Goal: Task Accomplishment & Management: Manage account settings

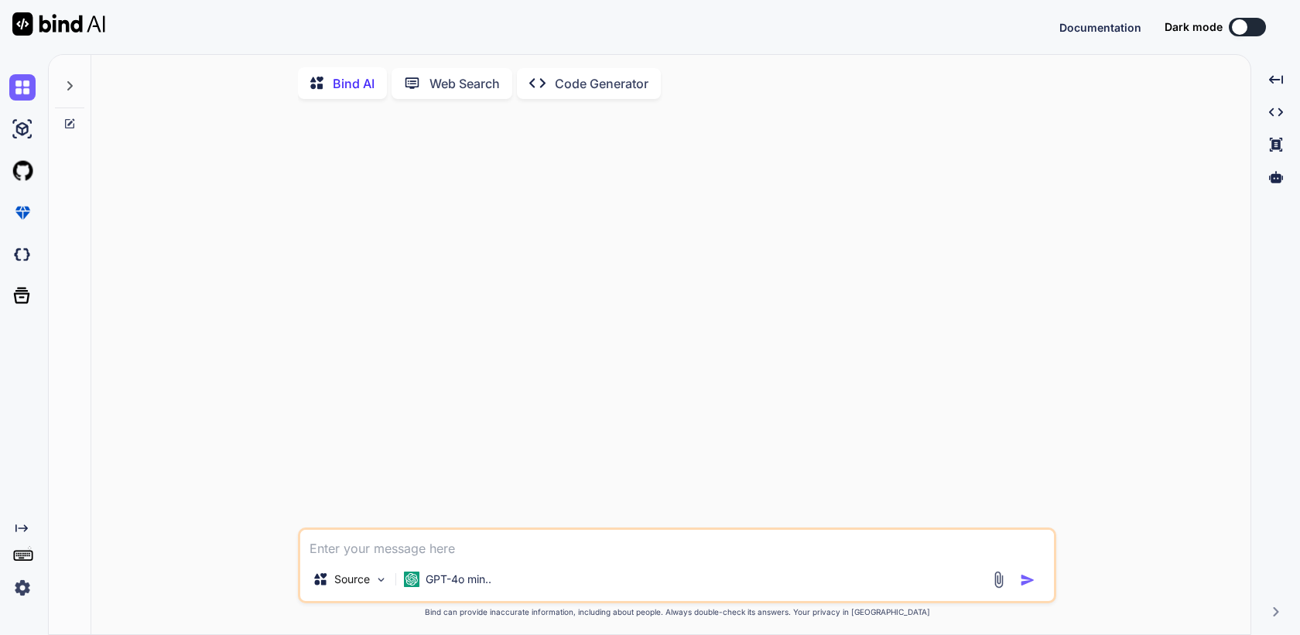
click at [24, 588] on img at bounding box center [22, 588] width 26 height 26
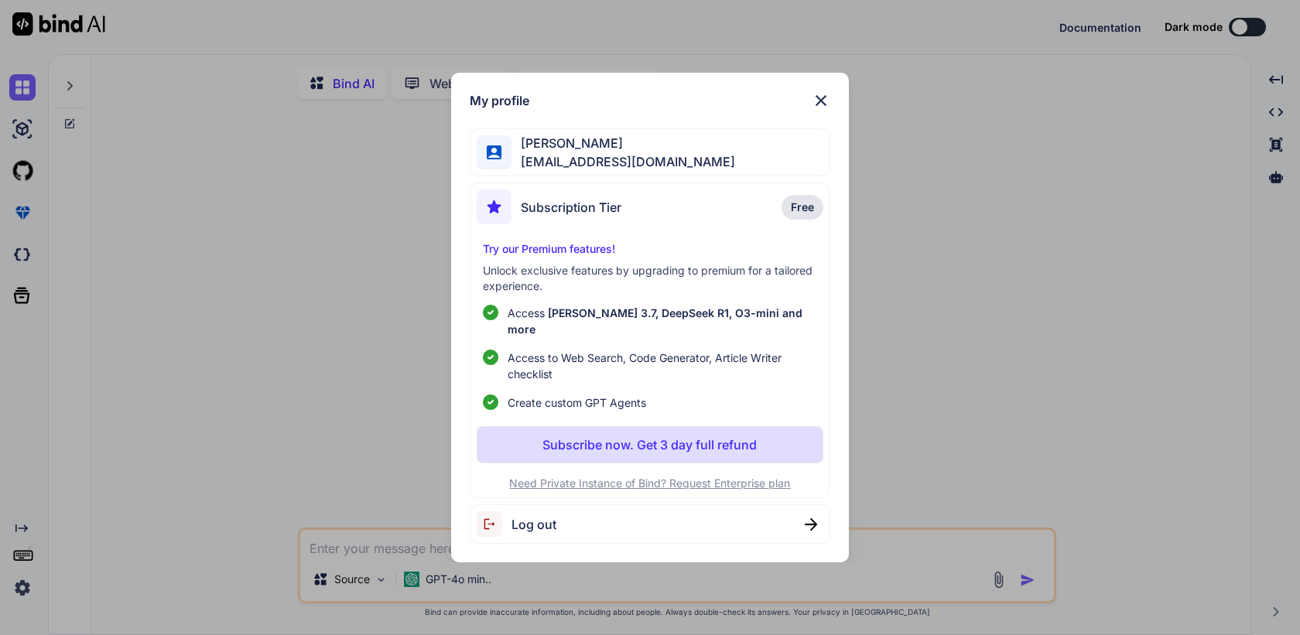
click at [135, 468] on div "My profile [PERSON_NAME] [PERSON_NAME][EMAIL_ADDRESS][DOMAIN_NAME] Subscription…" at bounding box center [650, 317] width 1300 height 635
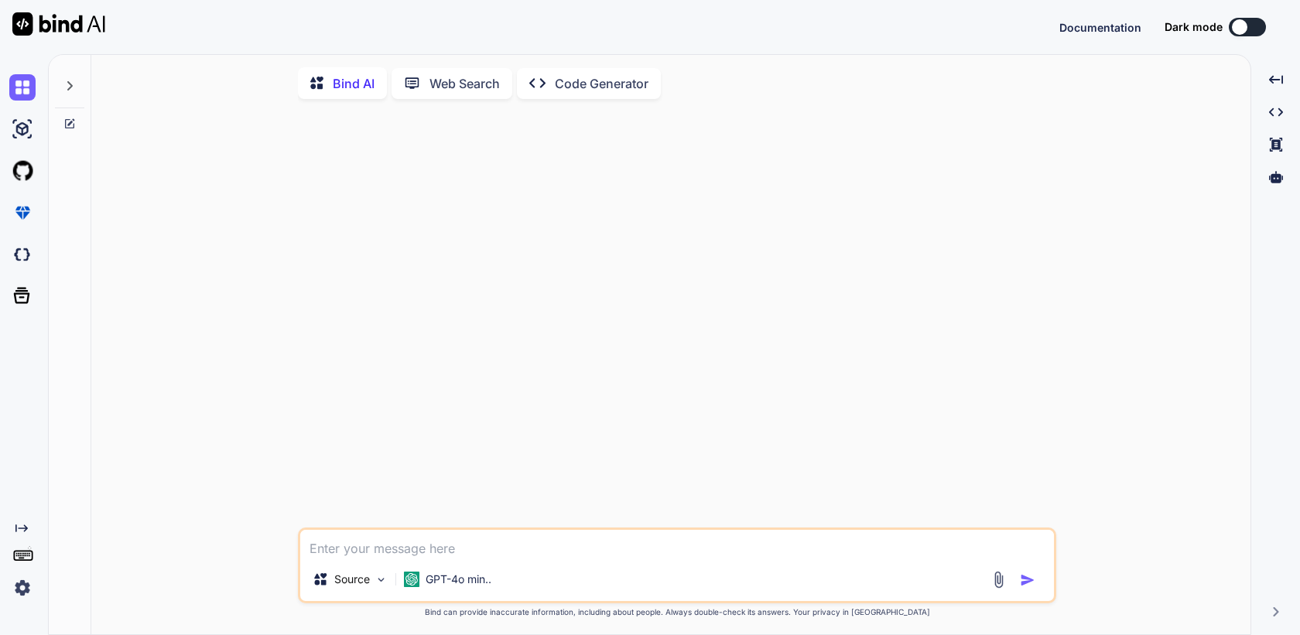
type textarea "x"
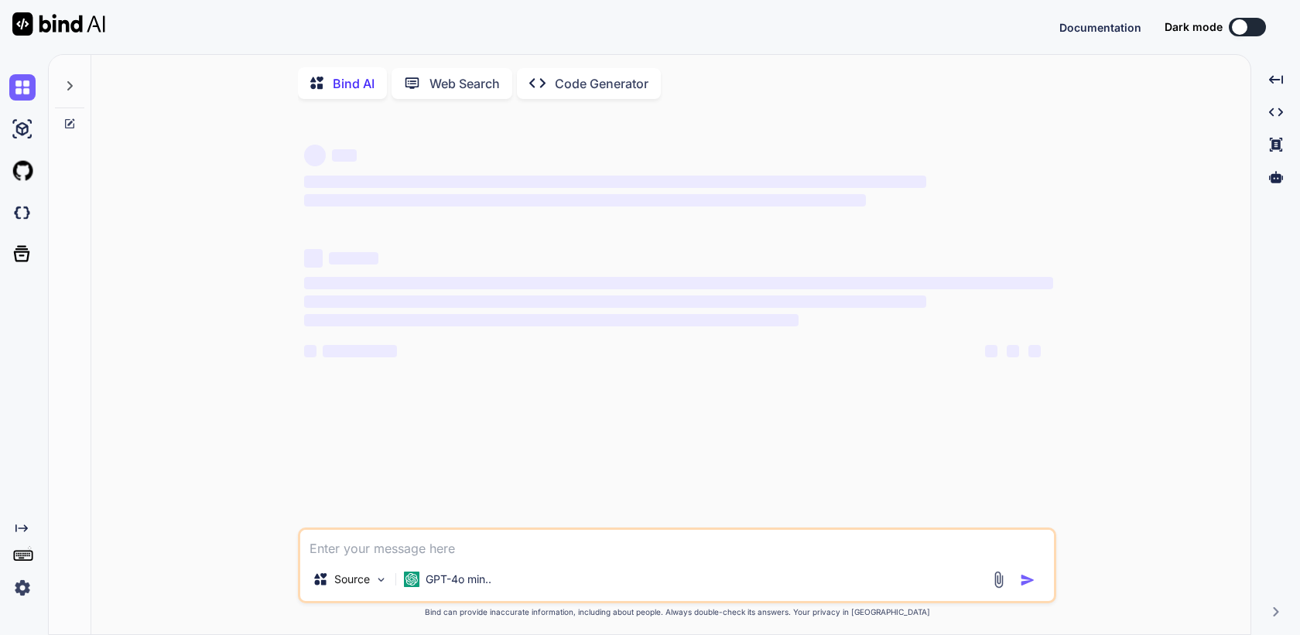
type textarea "x"
click at [20, 219] on img at bounding box center [22, 213] width 26 height 26
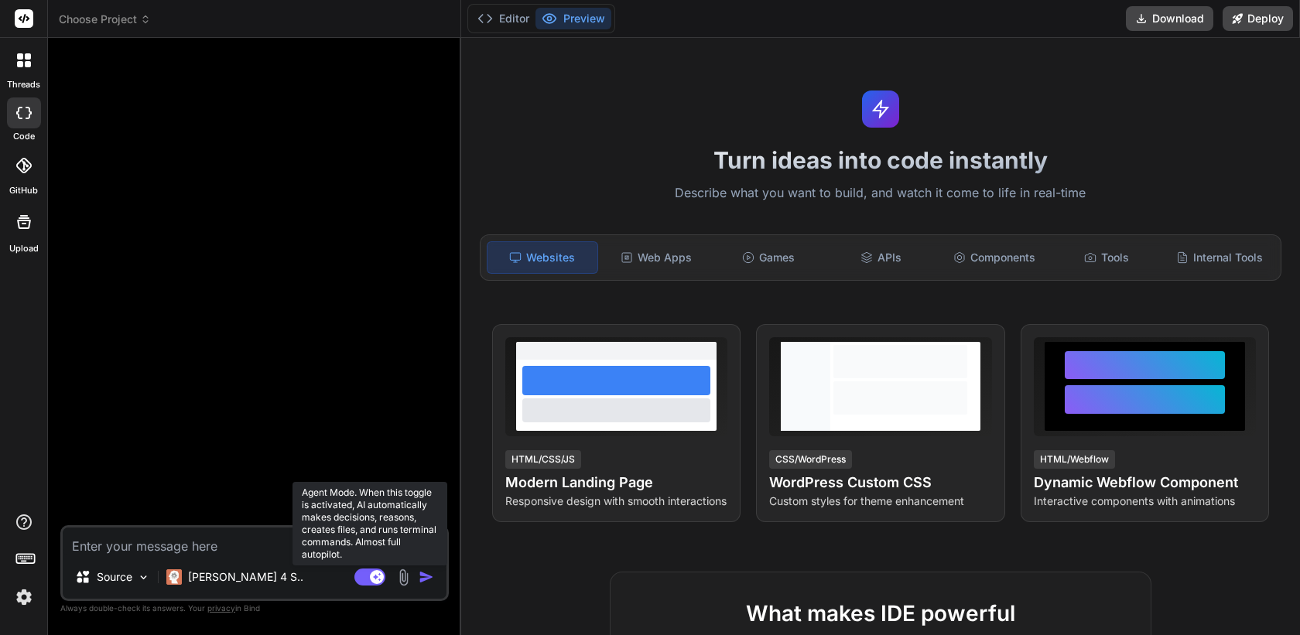
click at [380, 577] on rect at bounding box center [377, 577] width 14 height 14
type textarea "x"
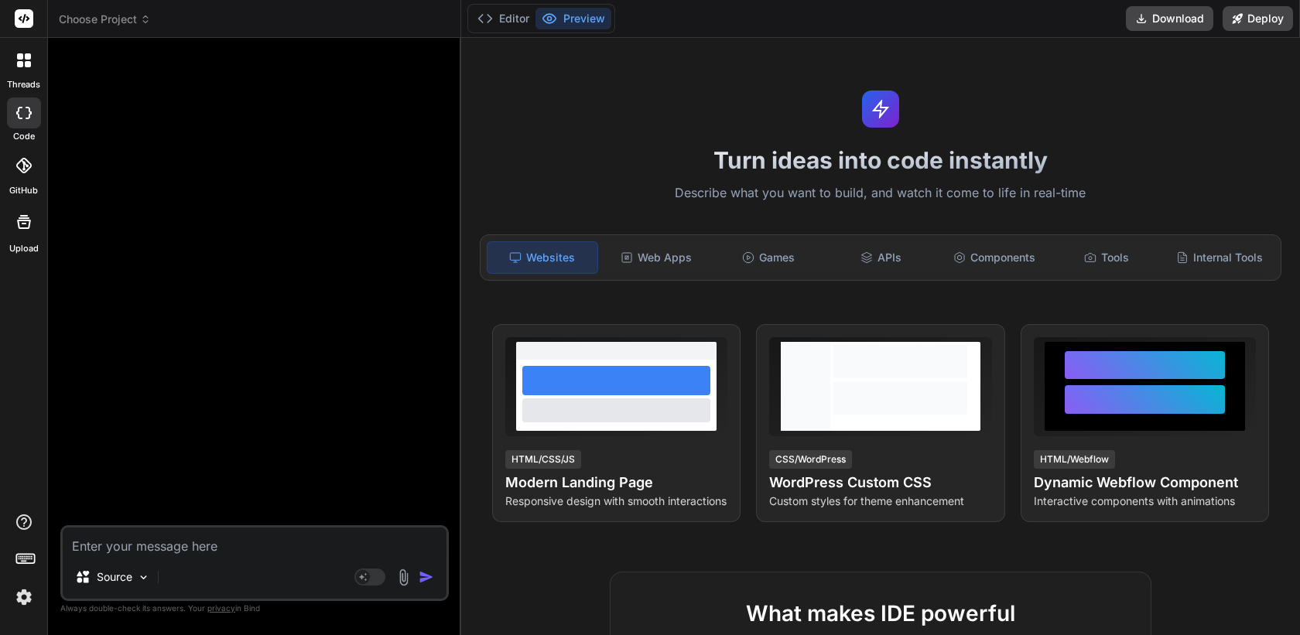
click at [272, 535] on textarea at bounding box center [255, 542] width 384 height 28
type textarea "h"
type textarea "x"
type textarea "hi"
type textarea "x"
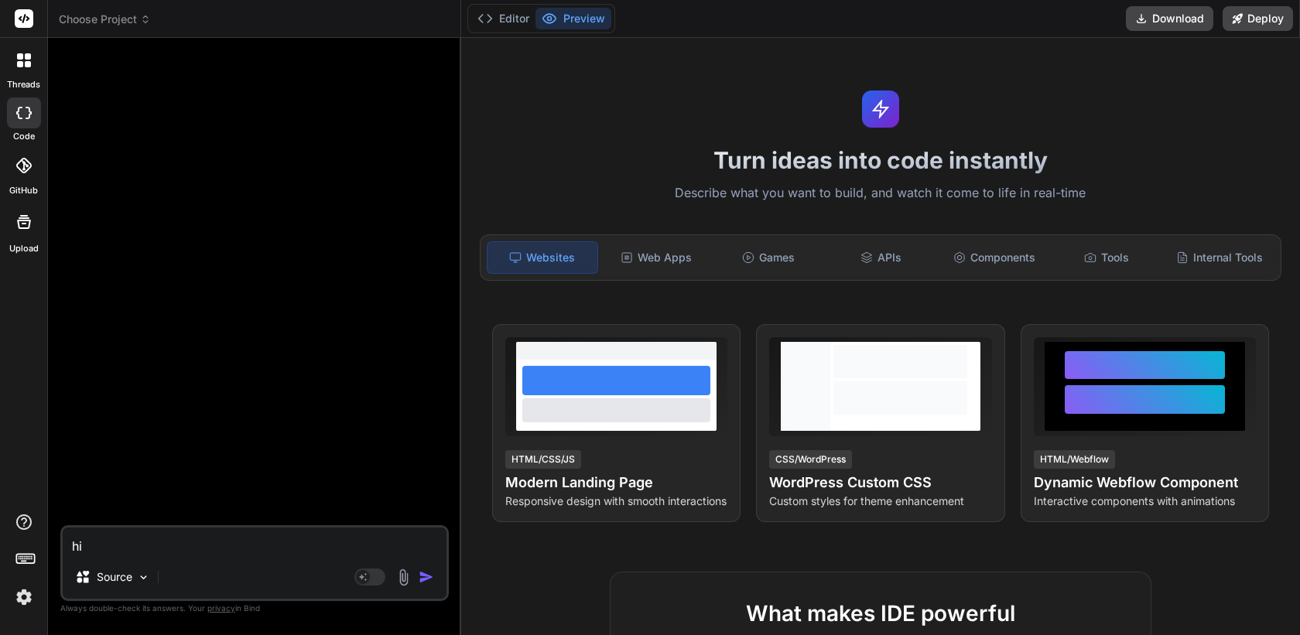
type textarea "hi"
click at [426, 578] on img "button" at bounding box center [426, 577] width 15 height 15
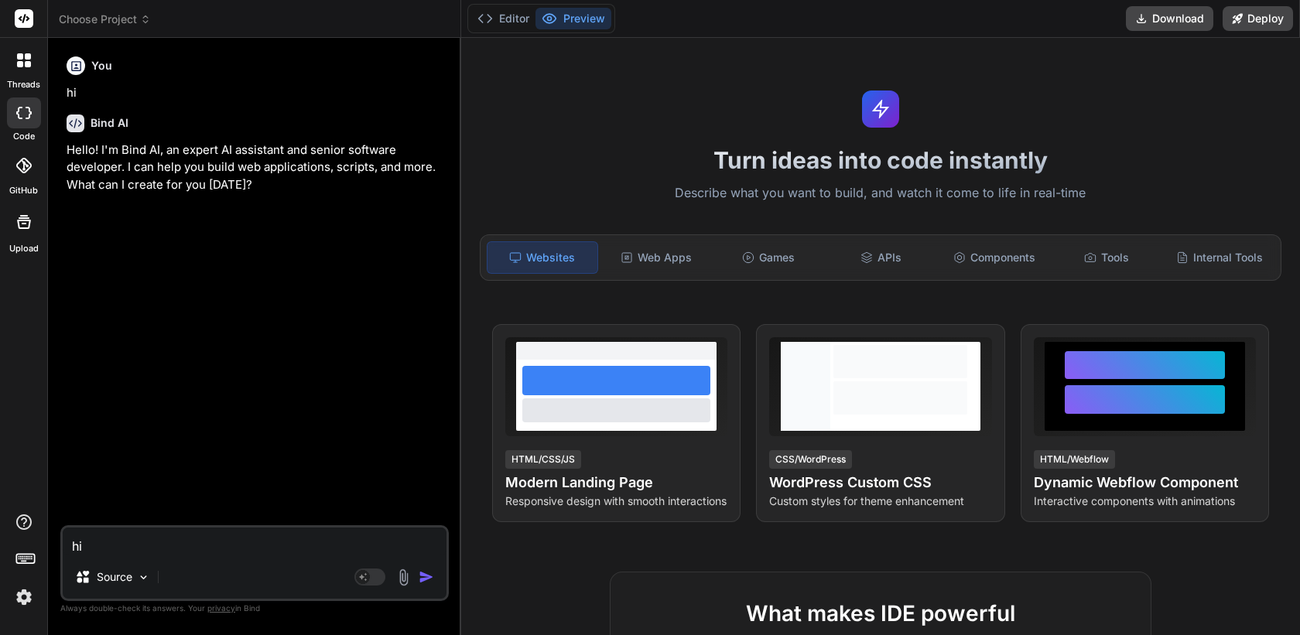
click at [25, 52] on div at bounding box center [24, 60] width 33 height 33
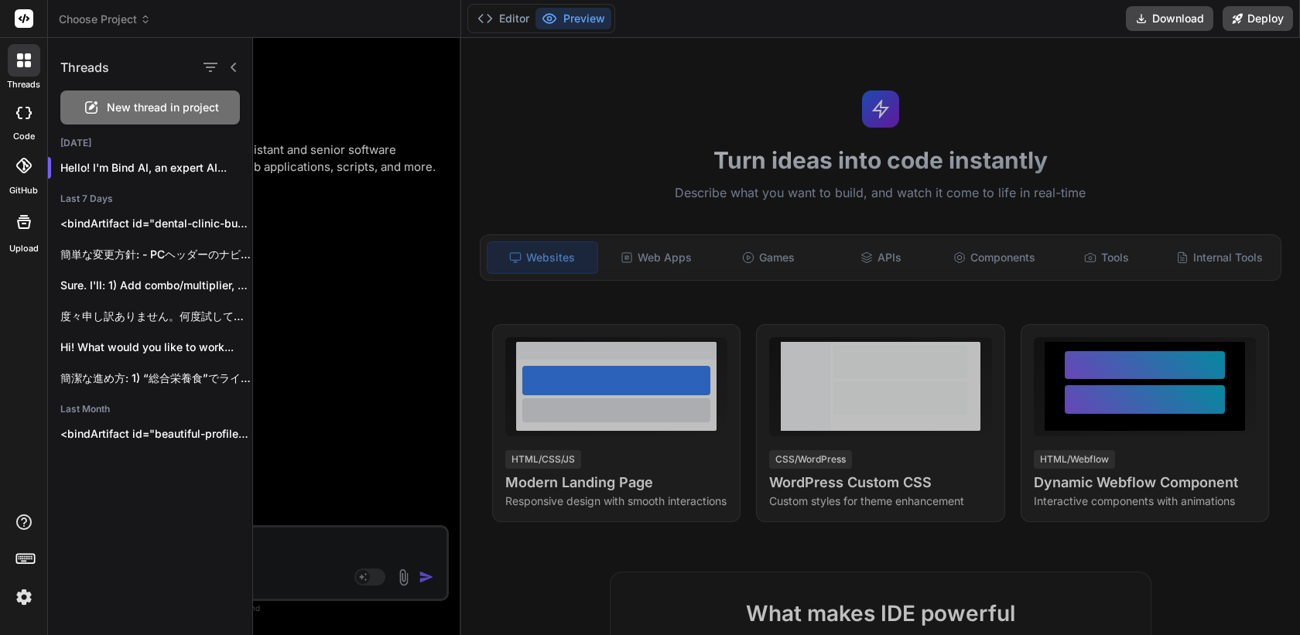
click at [452, 372] on div at bounding box center [776, 337] width 1047 height 598
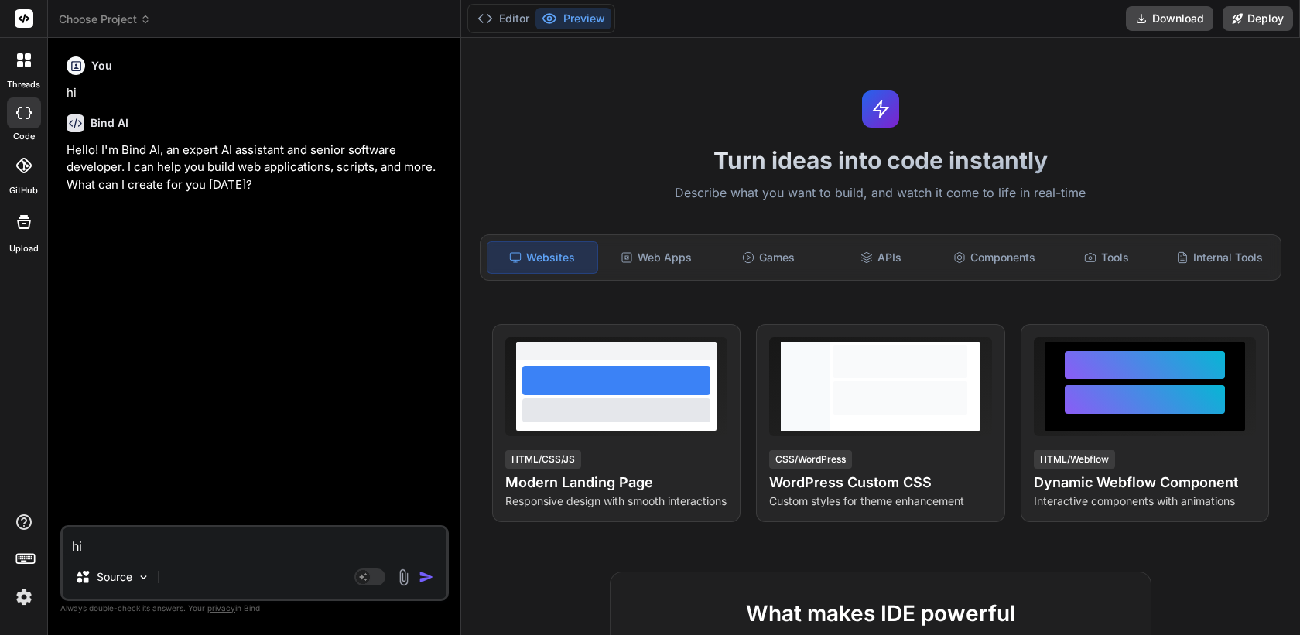
click at [25, 590] on img at bounding box center [24, 597] width 26 height 26
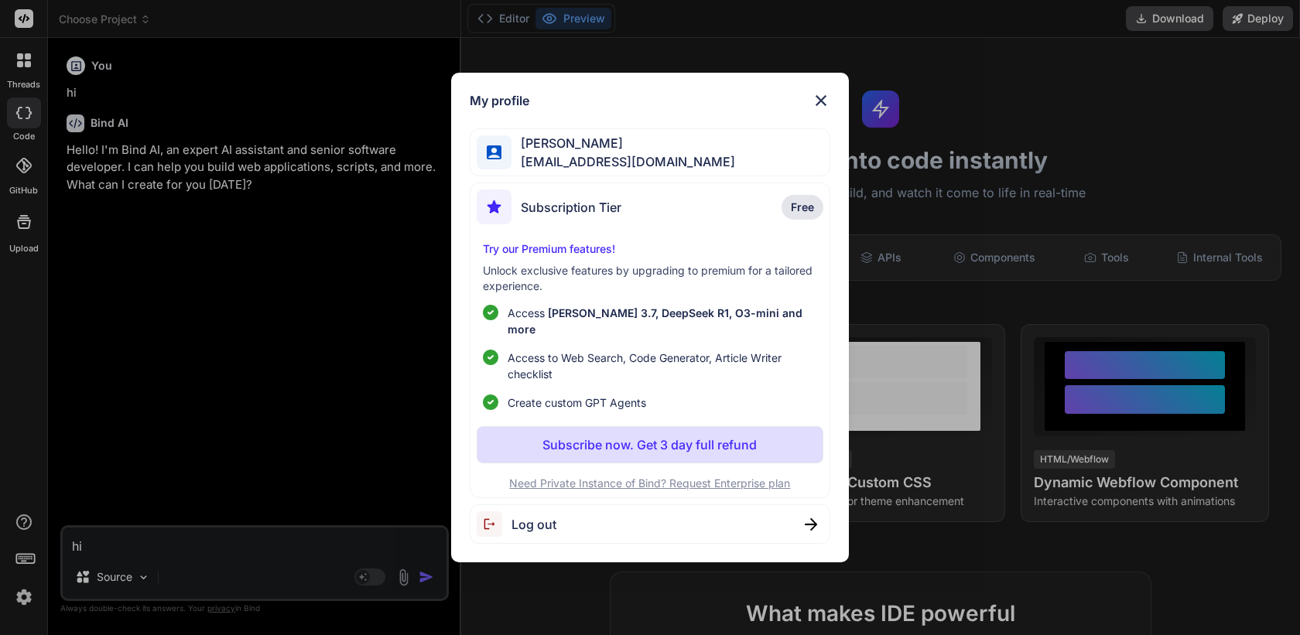
click at [139, 515] on div "My profile [PERSON_NAME] [PERSON_NAME][EMAIL_ADDRESS][DOMAIN_NAME] Subscription…" at bounding box center [650, 317] width 1300 height 635
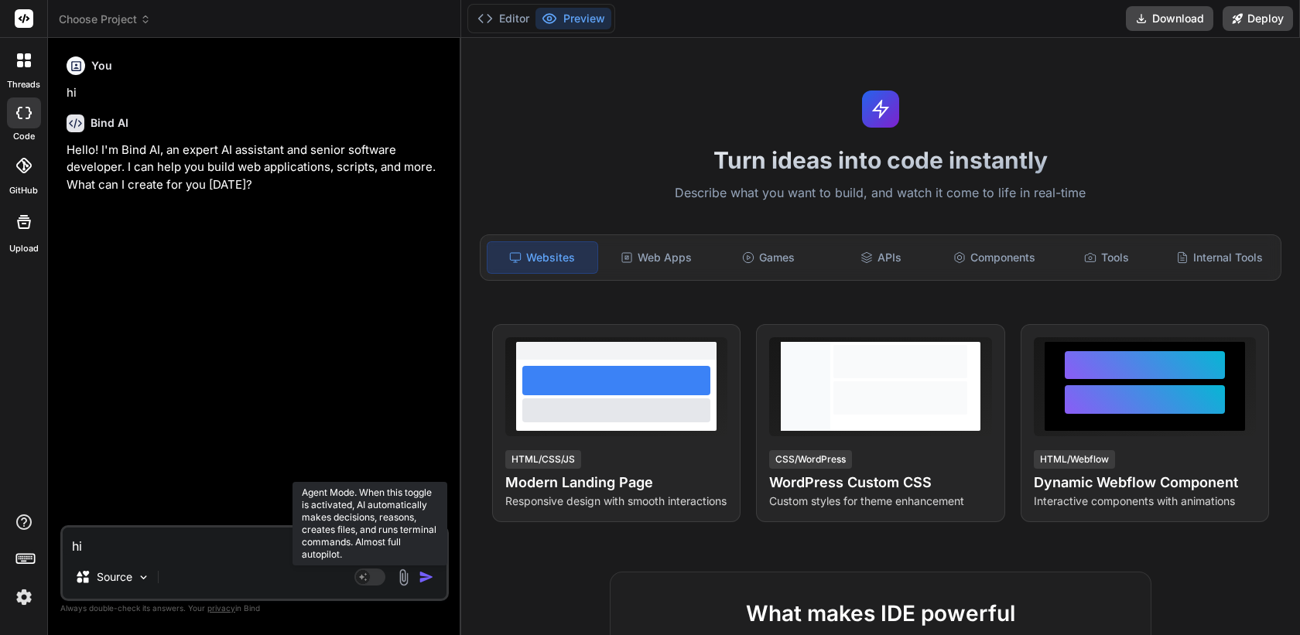
click at [368, 580] on rect at bounding box center [363, 577] width 14 height 14
type textarea "x"
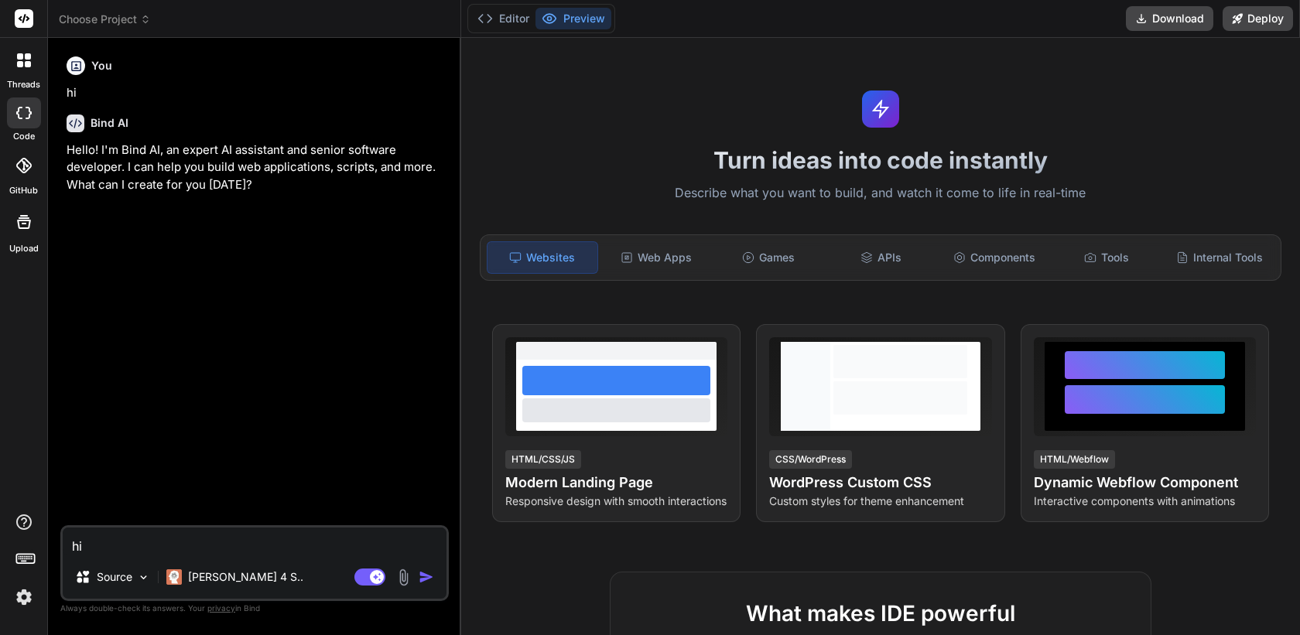
click at [246, 529] on textarea "hi" at bounding box center [255, 542] width 384 height 28
type textarea "h"
type textarea "x"
type textarea "hi"
type textarea "x"
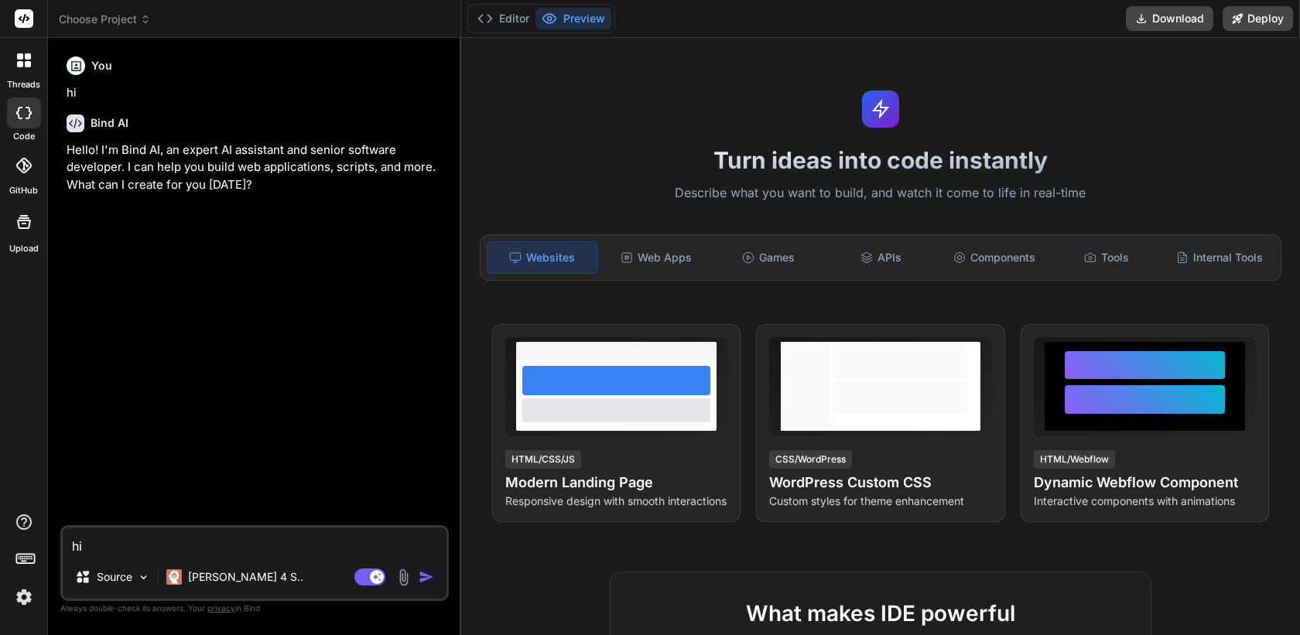
type textarea "hi"
click at [429, 575] on img "button" at bounding box center [426, 577] width 15 height 15
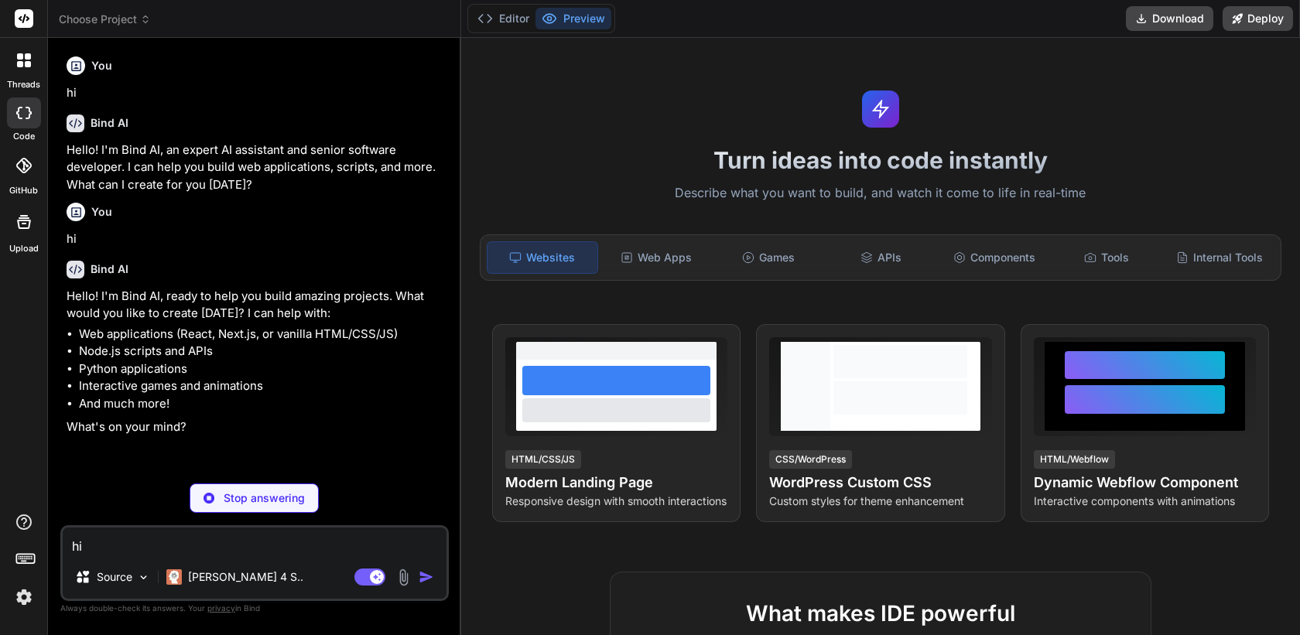
type textarea "x"
click at [30, 599] on img at bounding box center [24, 597] width 26 height 26
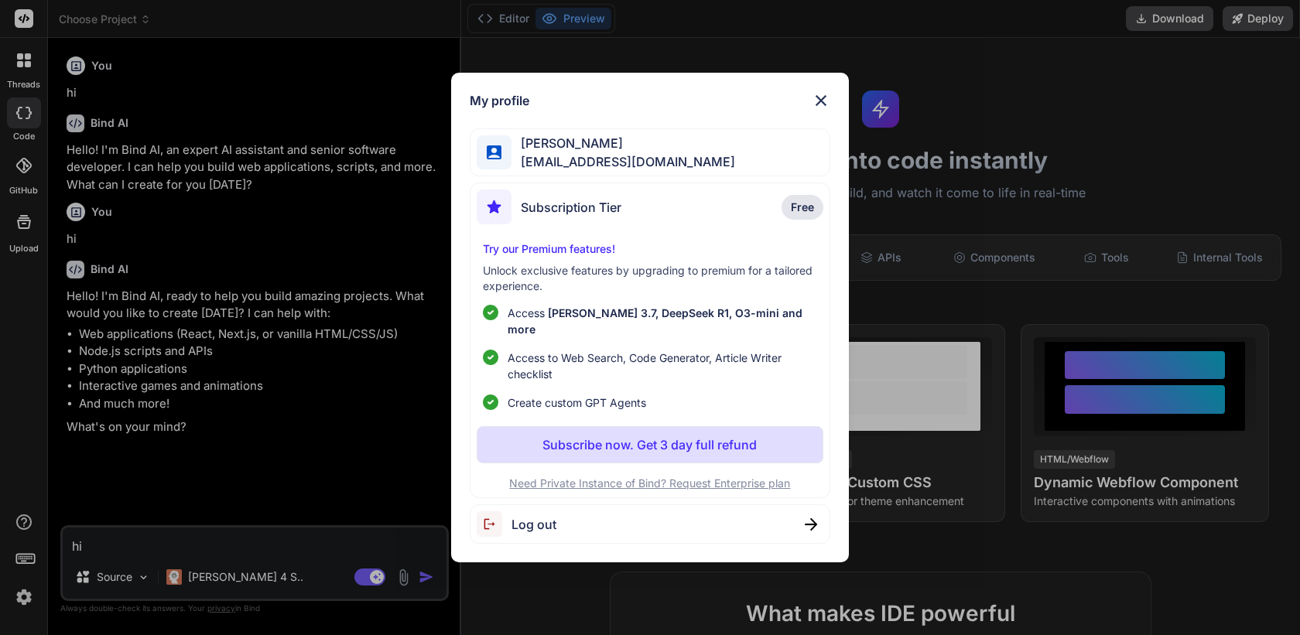
click at [229, 375] on div "My profile [PERSON_NAME] [PERSON_NAME][EMAIL_ADDRESS][DOMAIN_NAME] Subscription…" at bounding box center [650, 317] width 1300 height 635
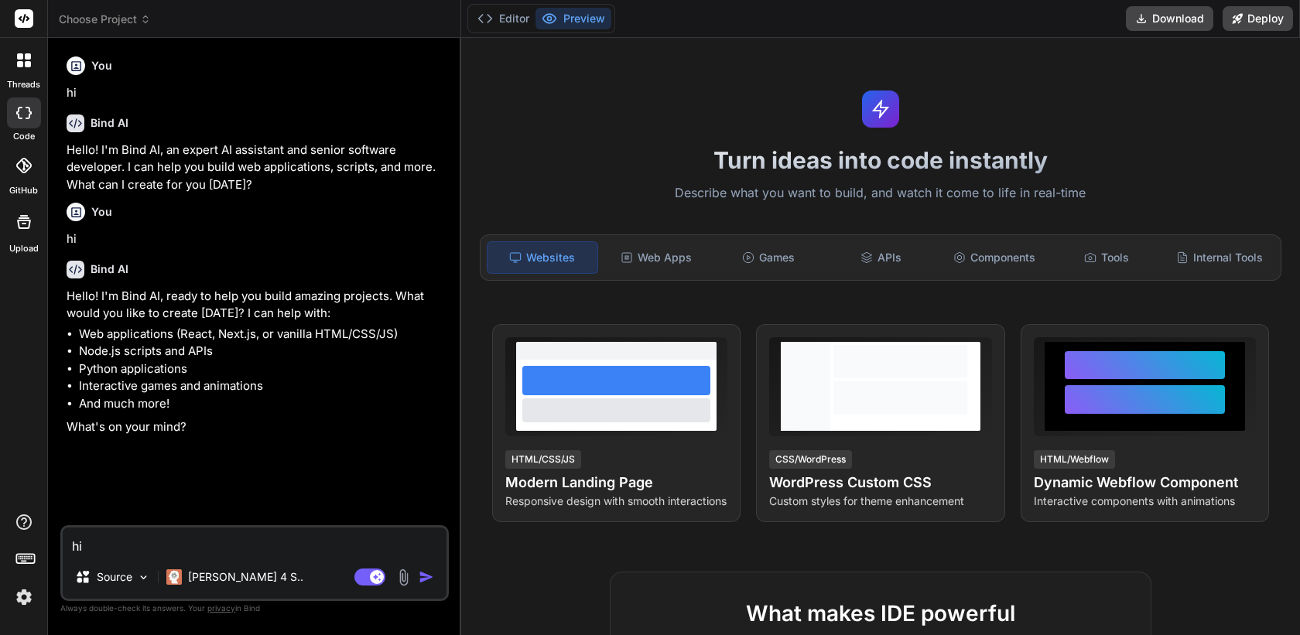
click at [292, 548] on textarea "hi" at bounding box center [255, 542] width 384 height 28
type textarea "h"
type textarea "x"
type textarea "hi"
type textarea "x"
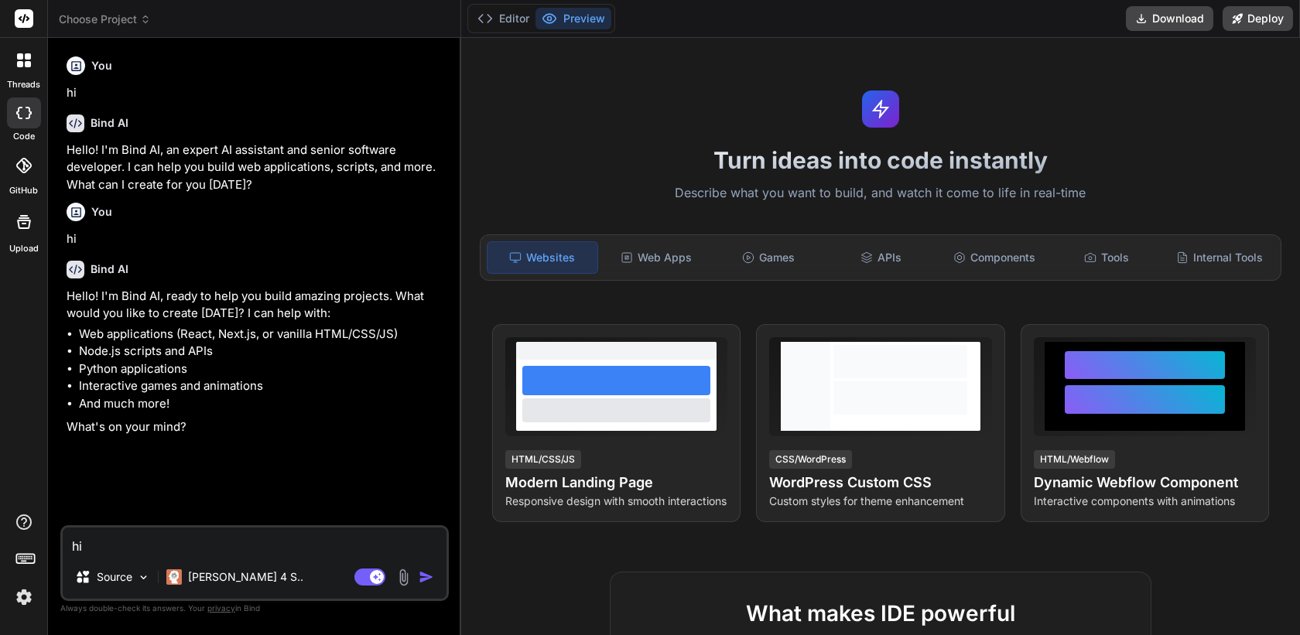
click at [341, 544] on textarea "hi" at bounding box center [255, 542] width 384 height 28
click at [27, 66] on icon at bounding box center [28, 64] width 6 height 6
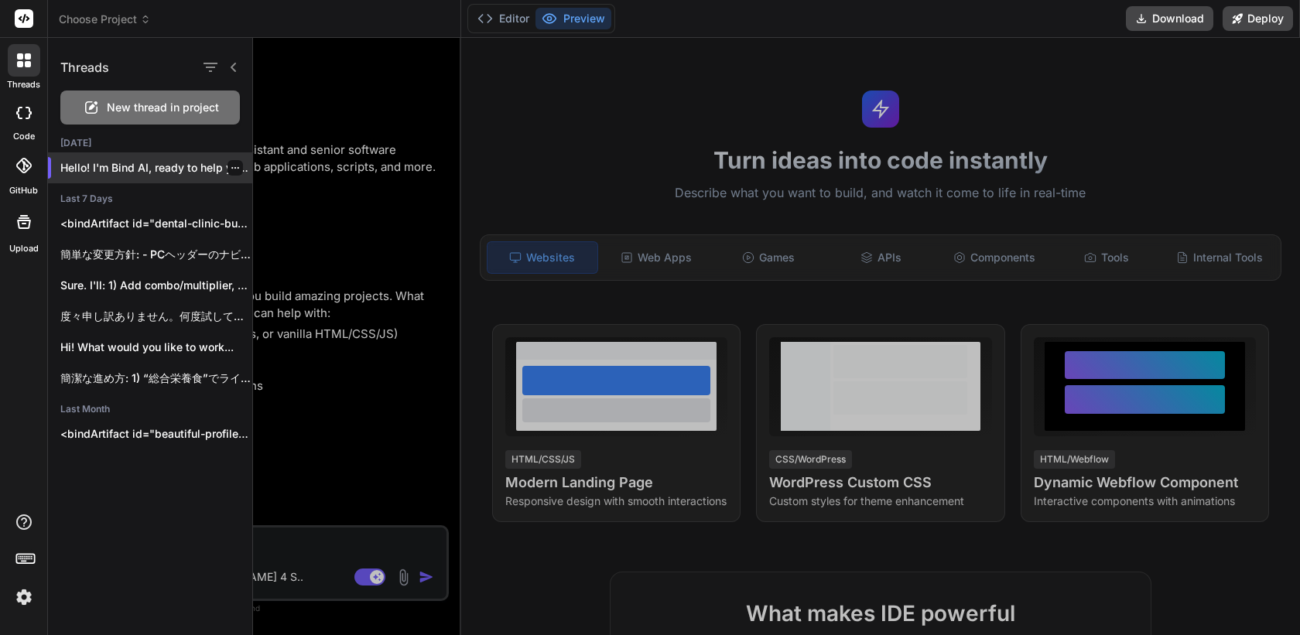
click at [234, 165] on div at bounding box center [235, 167] width 15 height 15
click at [231, 166] on icon "button" at bounding box center [235, 167] width 9 height 9
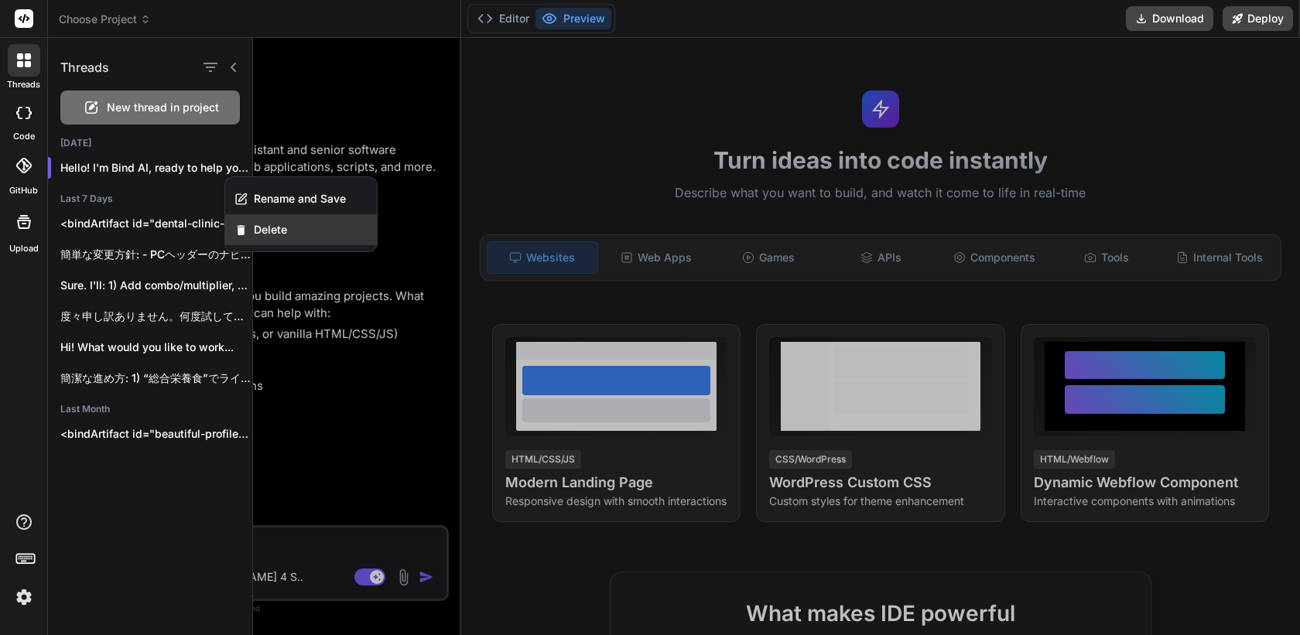
click at [270, 229] on span "Delete" at bounding box center [270, 229] width 33 height 15
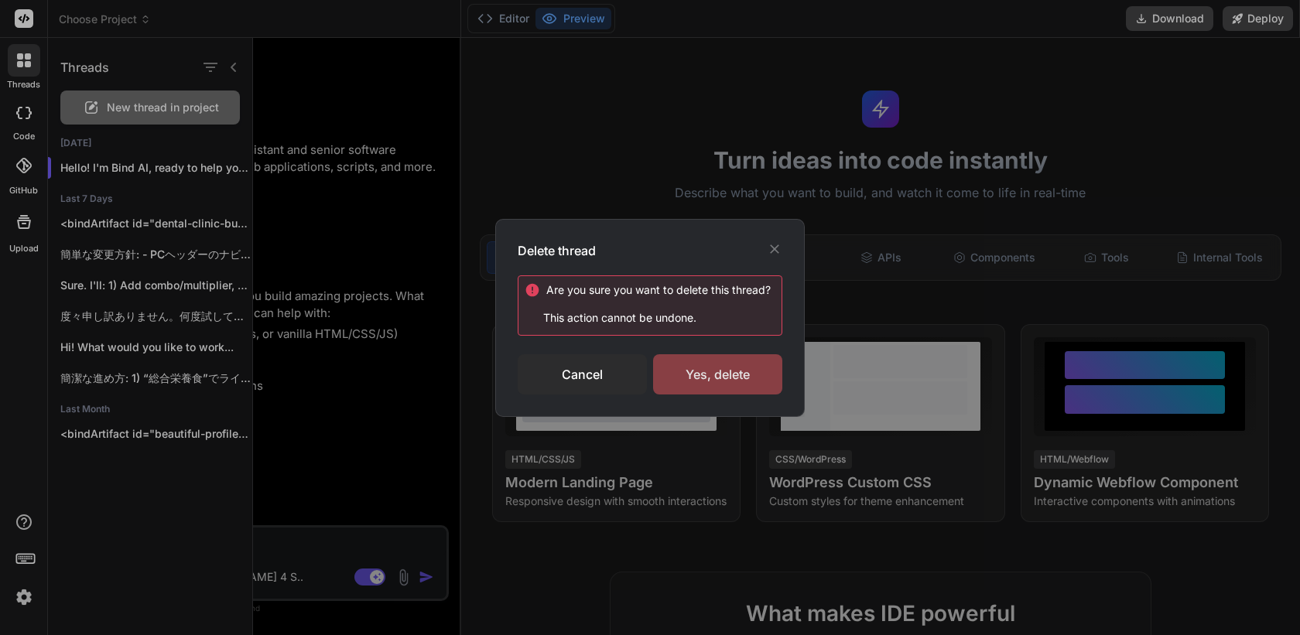
click at [687, 374] on div "Yes, delete" at bounding box center [717, 374] width 129 height 40
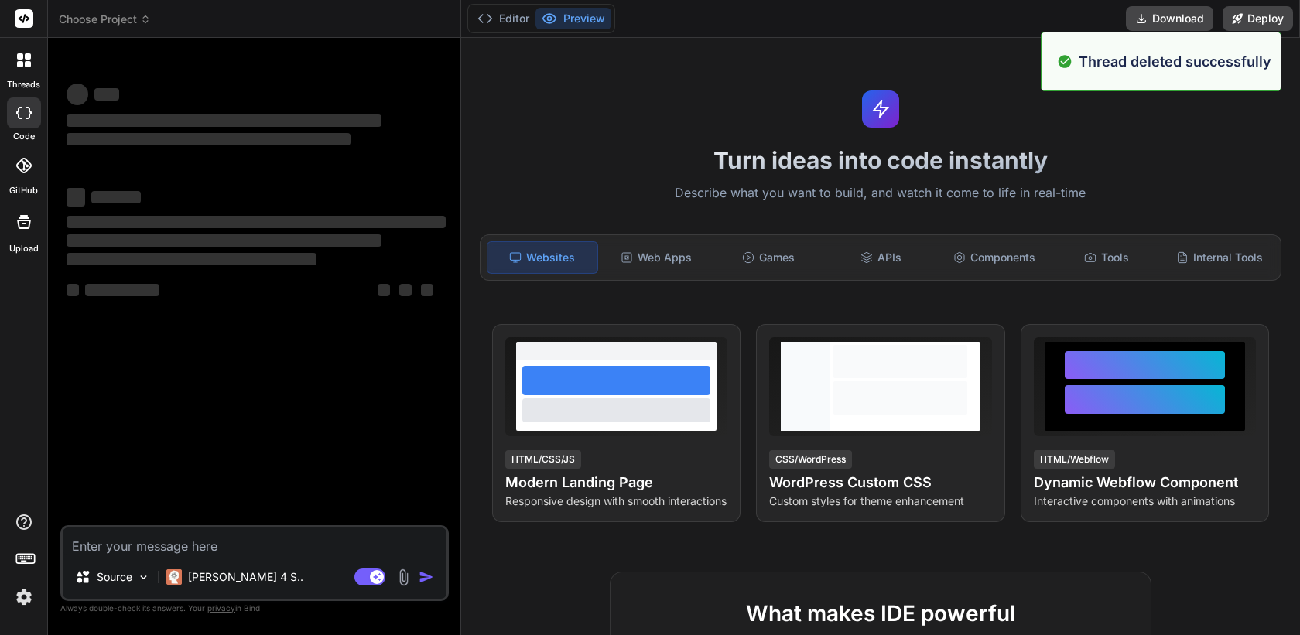
type textarea "x"
